Goal: Information Seeking & Learning: Learn about a topic

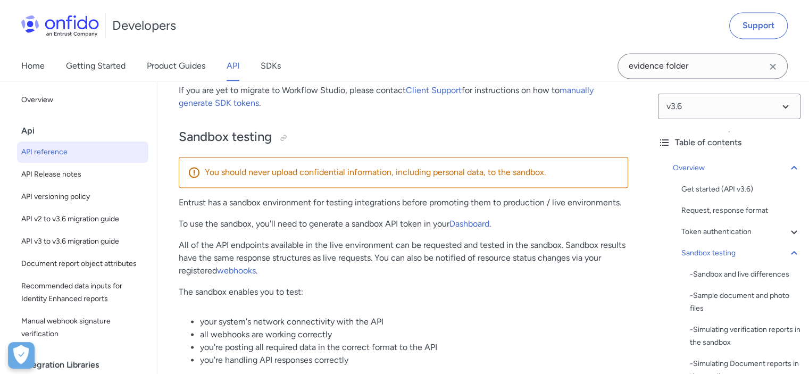
scroll to position [1764, 0]
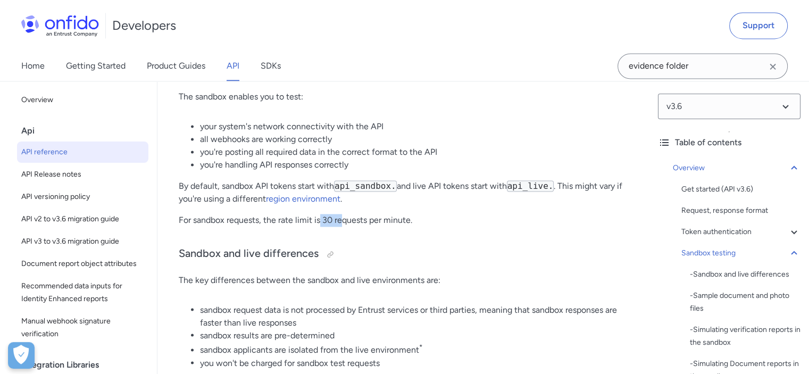
drag, startPoint x: 320, startPoint y: 219, endPoint x: 346, endPoint y: 219, distance: 26.1
click at [346, 219] on p "For sandbox requests, the rate limit is 30 requests per minute." at bounding box center [403, 220] width 449 height 13
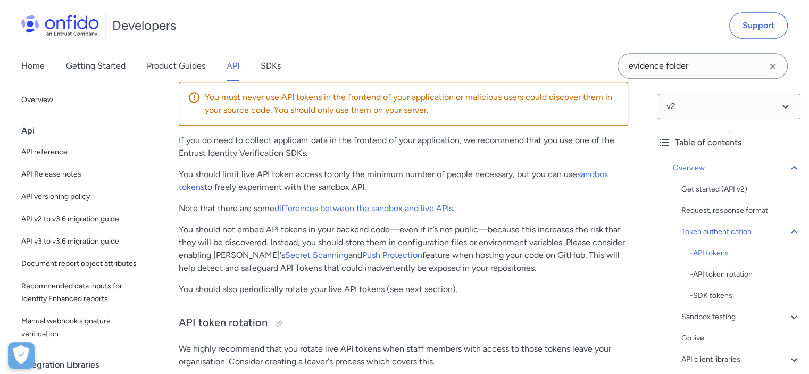
scroll to position [1029, 0]
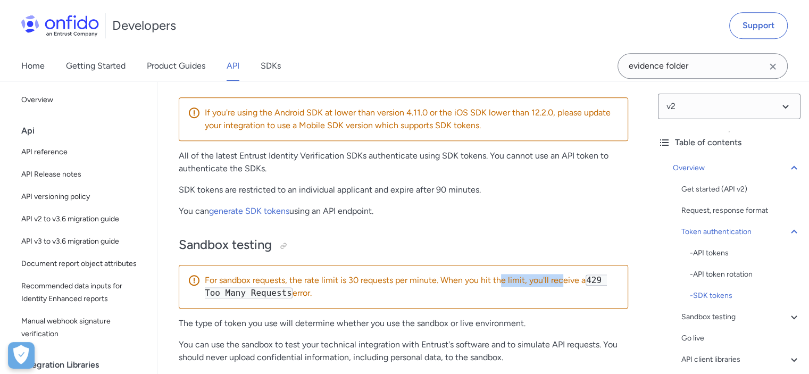
drag, startPoint x: 517, startPoint y: 278, endPoint x: 568, endPoint y: 279, distance: 51.6
click at [567, 279] on p "For sandbox requests, the rate limit is 30 requests per minute. When you hit th…" at bounding box center [412, 287] width 414 height 26
click at [571, 279] on p "For sandbox requests, the rate limit is 30 requests per minute. When you hit th…" at bounding box center [412, 287] width 414 height 26
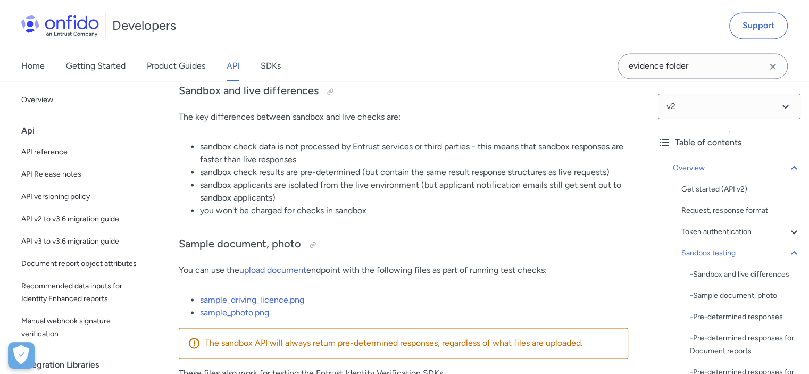
scroll to position [1614, 0]
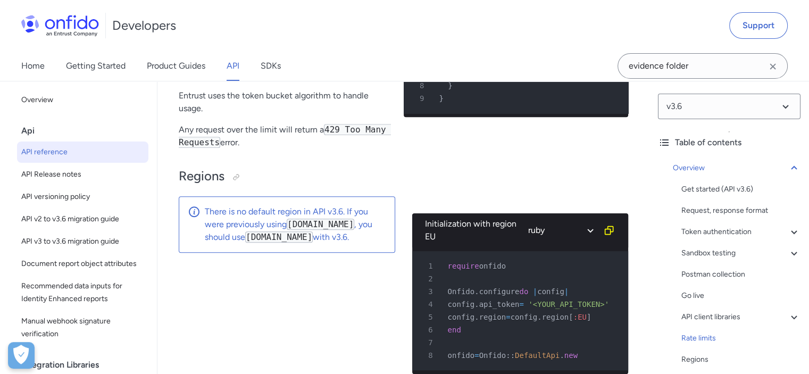
scroll to position [8429, 0]
